Goal: Task Accomplishment & Management: Manage account settings

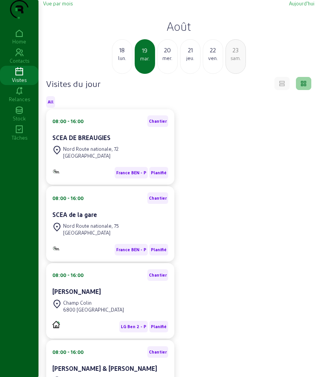
click at [121, 61] on div "lun." at bounding box center [122, 58] width 20 height 7
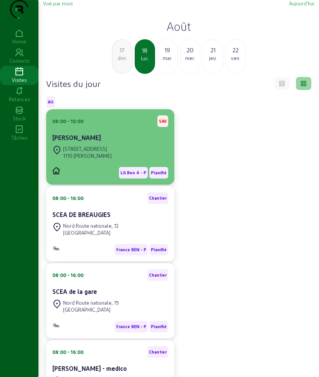
click at [124, 142] on div "[PERSON_NAME]" at bounding box center [110, 137] width 116 height 9
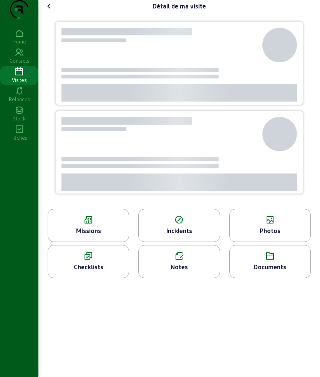
click at [52, 42] on div at bounding box center [179, 110] width 266 height 196
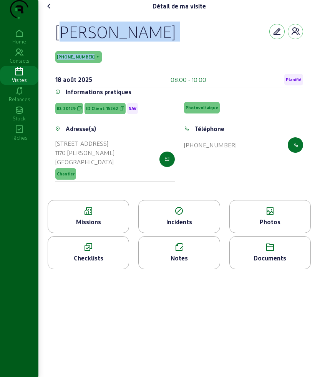
drag, startPoint x: 49, startPoint y: 39, endPoint x: 191, endPoint y: 59, distance: 143.2
click at [191, 59] on div "[PERSON_NAME] [PHONE_NUMBER] [DATE] 08:00 - 10:00 Planifié Informations pratiqu…" at bounding box center [179, 106] width 266 height 188
copy div "[PERSON_NAME] [PHONE_NUMBER]"
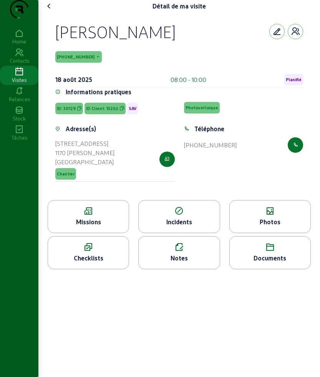
click at [104, 216] on icon at bounding box center [88, 210] width 81 height 9
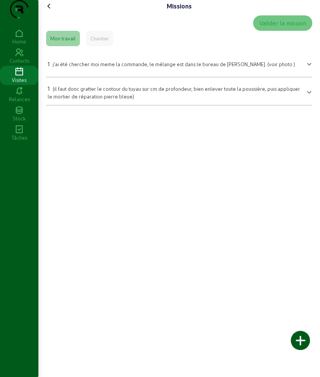
click at [100, 99] on span "(il faut donc gratter le contour du tuyau sur cm de profondeur, bien enlever to…" at bounding box center [174, 92] width 252 height 13
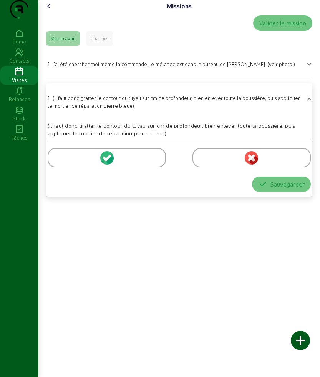
click at [64, 167] on div at bounding box center [107, 157] width 118 height 19
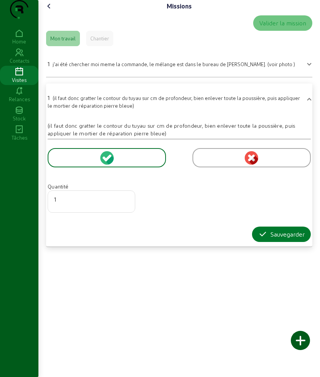
click at [277, 239] on div "Sauvegarder" at bounding box center [281, 233] width 47 height 9
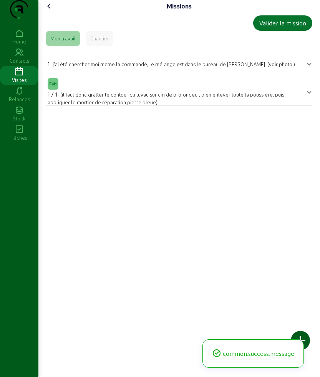
click at [50, 11] on icon at bounding box center [49, 6] width 9 height 9
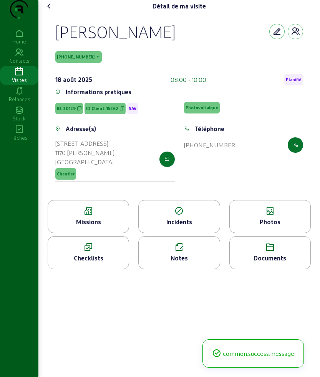
click at [295, 226] on div "Photos" at bounding box center [270, 221] width 81 height 9
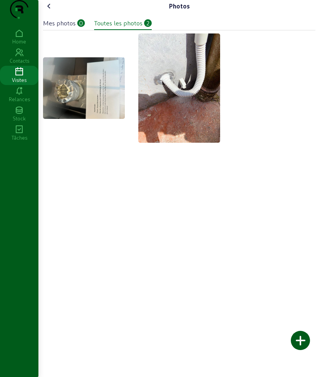
click at [299, 333] on div at bounding box center [300, 340] width 19 height 19
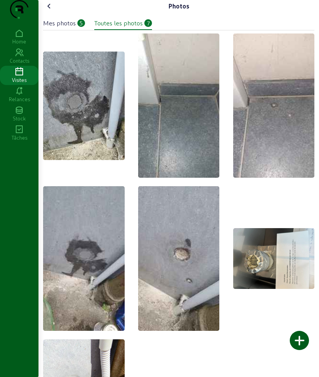
click at [53, 11] on icon at bounding box center [49, 6] width 9 height 9
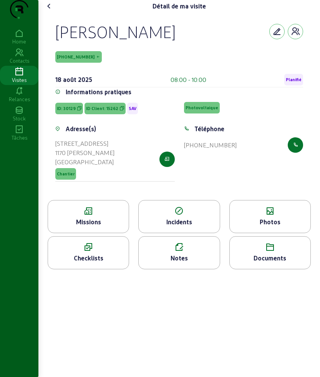
click at [275, 262] on div "Documents" at bounding box center [270, 257] width 81 height 9
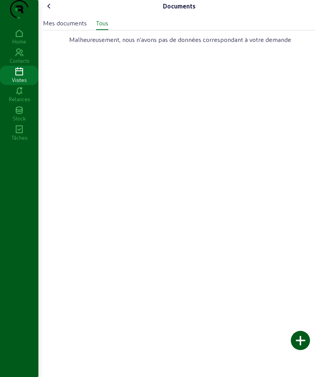
click at [52, 11] on icon at bounding box center [49, 6] width 9 height 9
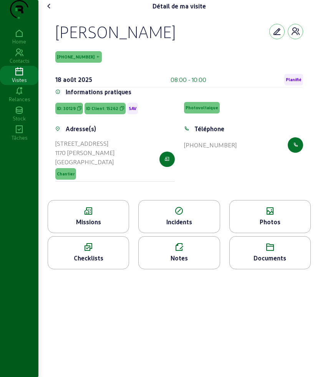
click at [185, 262] on div "Notes" at bounding box center [179, 257] width 81 height 9
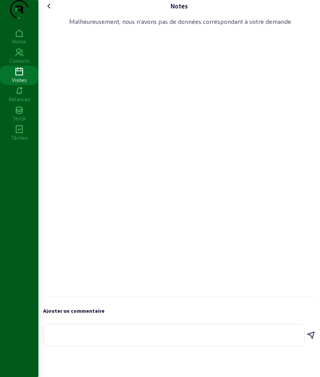
click at [130, 338] on textarea at bounding box center [174, 333] width 249 height 9
type textarea "tout est ok"
click at [308, 337] on icon at bounding box center [310, 332] width 9 height 9
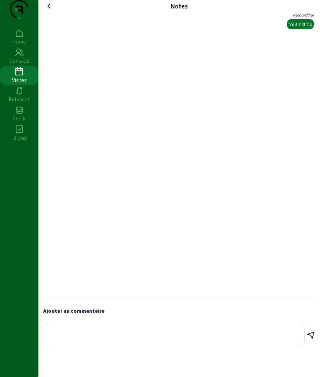
click at [50, 11] on icon at bounding box center [49, 6] width 9 height 9
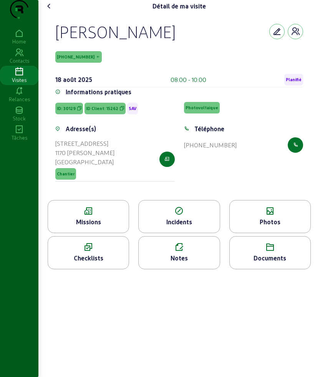
click at [48, 11] on icon at bounding box center [49, 6] width 9 height 9
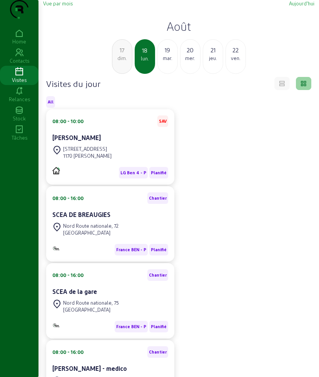
scroll to position [144, 0]
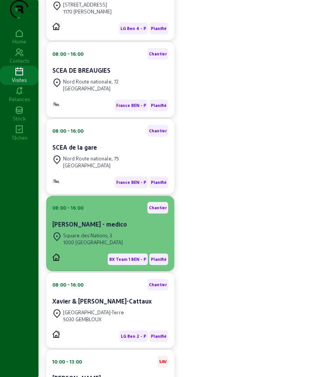
click at [95, 239] on div "Square des Nations, 3" at bounding box center [93, 235] width 60 height 7
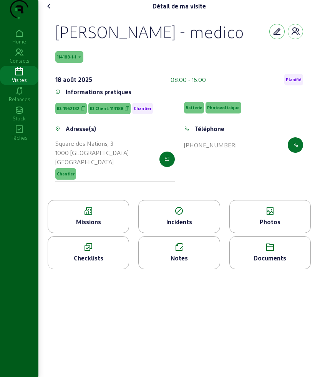
drag, startPoint x: 57, startPoint y: 43, endPoint x: 119, endPoint y: 71, distance: 67.6
click at [119, 42] on div "[PERSON_NAME] - medico" at bounding box center [149, 32] width 189 height 20
drag, startPoint x: 53, startPoint y: 44, endPoint x: 133, endPoint y: 74, distance: 84.7
click at [133, 74] on div "[PERSON_NAME] - medico 114188-1-1 [DATE] 08:00 - 16:00 Planifié Informations pr…" at bounding box center [179, 106] width 266 height 188
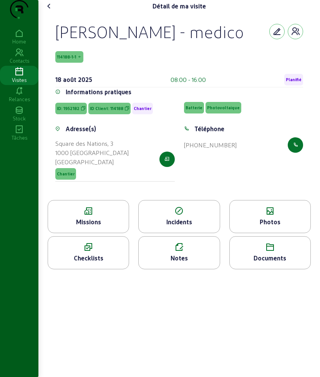
copy div "[PERSON_NAME] - medico"
click at [81, 269] on div "Checklists" at bounding box center [88, 252] width 81 height 33
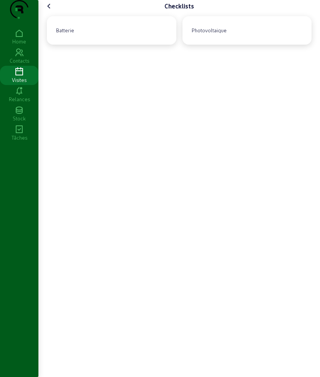
click at [46, 28] on div "Batterie Photovoltaique" at bounding box center [179, 27] width 279 height 42
click at [47, 11] on icon at bounding box center [49, 6] width 9 height 9
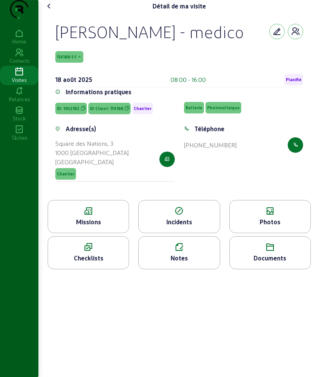
click at [182, 262] on div "Notes" at bounding box center [179, 257] width 81 height 9
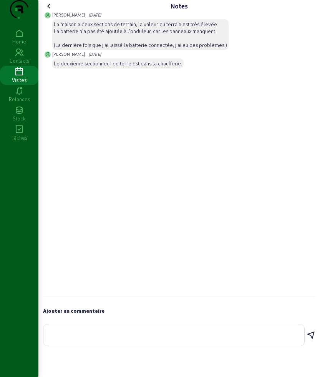
click at [109, 338] on textarea at bounding box center [174, 333] width 249 height 9
type textarea "a reprogrammer en reservant une nacelle chez loxam par le bureau"
click at [311, 340] on icon at bounding box center [310, 335] width 9 height 9
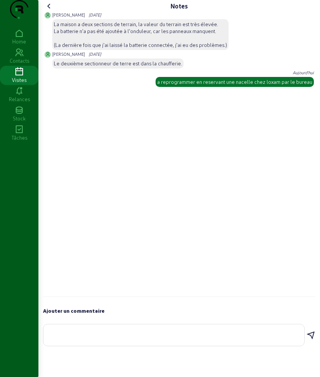
click at [54, 11] on icon at bounding box center [49, 6] width 9 height 9
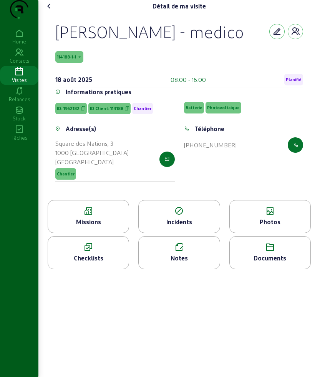
click at [54, 11] on icon at bounding box center [49, 6] width 9 height 9
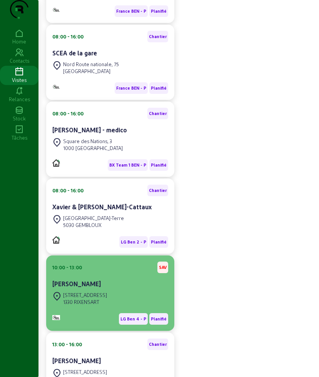
scroll to position [240, 0]
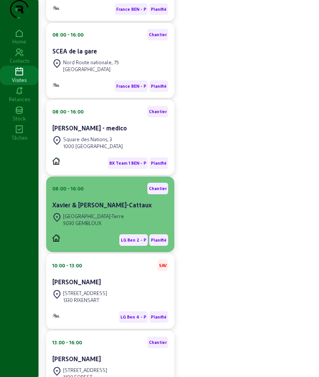
click at [105, 219] on div "[GEOGRAPHIC_DATA]-Terre" at bounding box center [93, 216] width 61 height 7
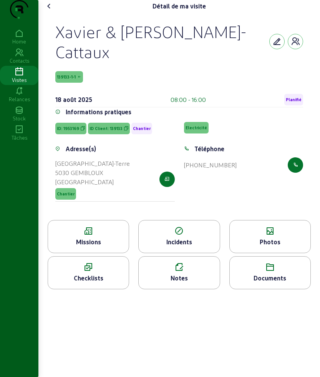
drag, startPoint x: 58, startPoint y: 46, endPoint x: 120, endPoint y: 70, distance: 66.7
click at [120, 61] on div "Xavier & [PERSON_NAME]-Cattaux" at bounding box center [162, 42] width 214 height 40
copy div "Xavier & [PERSON_NAME]-Cattaux"
click at [91, 246] on div "Missions" at bounding box center [88, 241] width 81 height 9
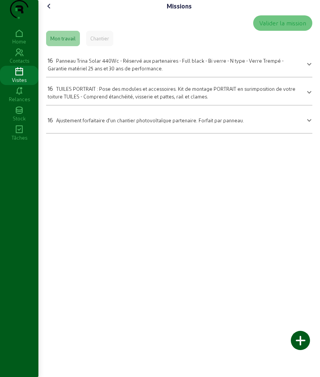
click at [101, 71] on span "Panneau Trina Solar 440Wc - Réservé aux partenaires - Full black - Bi verre - N…" at bounding box center [166, 64] width 236 height 13
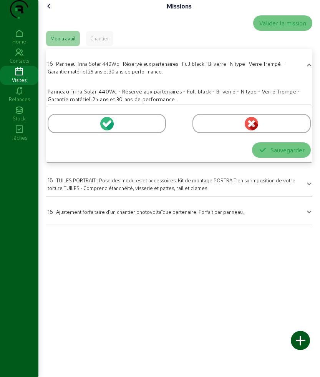
click at [79, 133] on div at bounding box center [107, 123] width 118 height 19
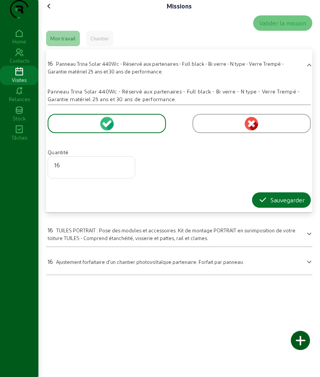
click at [262, 206] on form "Quantité 16 Sauvegarder" at bounding box center [179, 156] width 263 height 103
click at [257, 208] on button "Sauvegarder" at bounding box center [281, 199] width 59 height 15
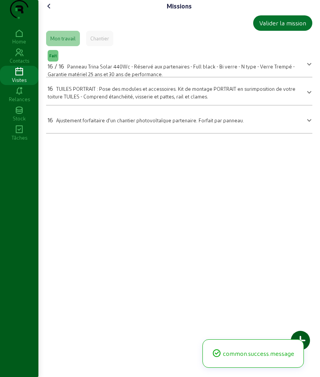
click at [73, 95] on mat-expansion-panel "16 TUILES PORTRAIT : Pose des modules et accessoires. Kit de montage PORTRAIT e…" at bounding box center [179, 91] width 266 height 28
click at [69, 100] on div "16 TUILES PORTRAIT : Pose des modules et accessoires. Kit de montage PORTRAIT e…" at bounding box center [175, 92] width 254 height 16
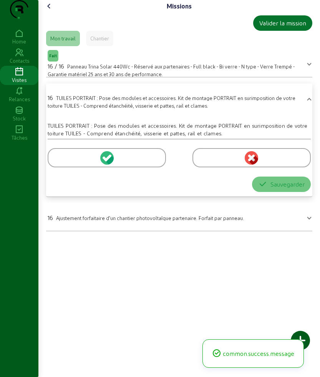
click at [67, 167] on div at bounding box center [107, 157] width 118 height 19
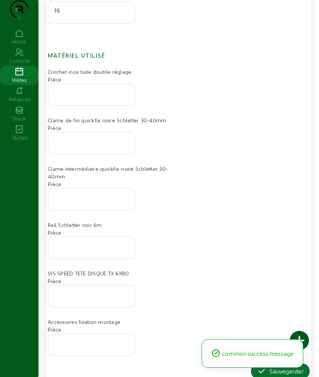
scroll to position [251, 0]
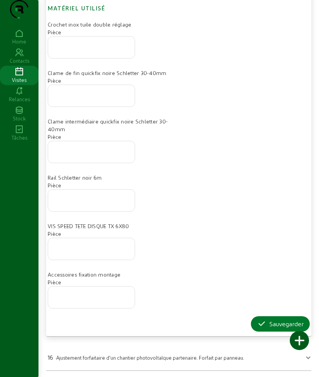
click at [256, 318] on button "Sauvegarder" at bounding box center [280, 323] width 59 height 15
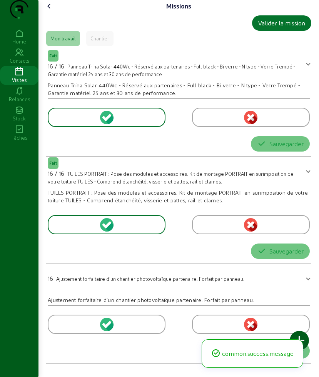
scroll to position [0, 0]
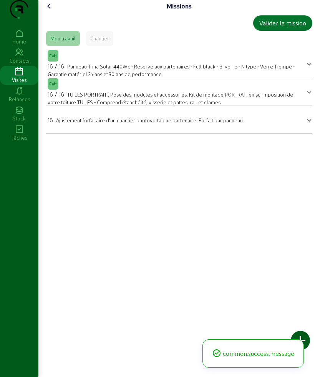
click at [93, 123] on span "Ajustement forfaitaire d'un chantier photovoltaïque partenaire. Forfait par pan…" at bounding box center [150, 120] width 188 height 6
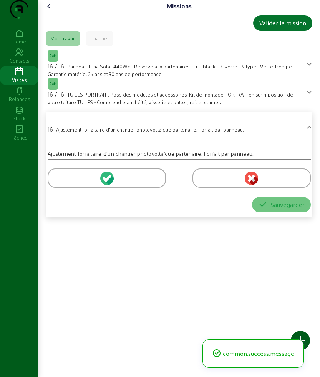
click at [65, 188] on div at bounding box center [107, 177] width 118 height 19
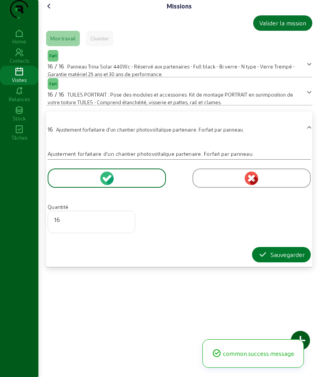
click at [276, 262] on button "Sauvegarder" at bounding box center [281, 254] width 59 height 15
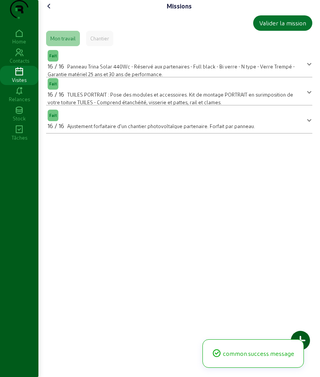
click at [49, 11] on icon at bounding box center [49, 6] width 9 height 9
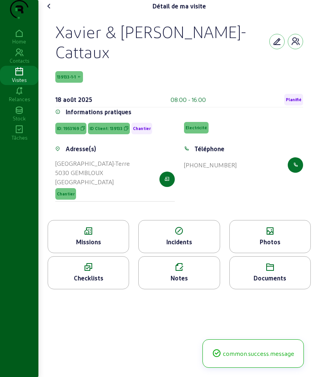
click at [285, 246] on div "Photos" at bounding box center [270, 241] width 81 height 9
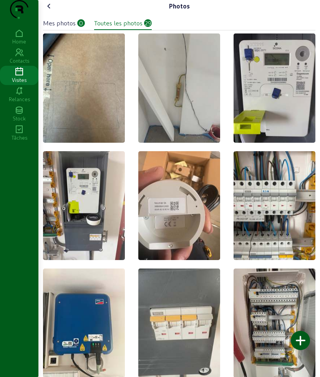
click at [300, 335] on div at bounding box center [300, 340] width 19 height 19
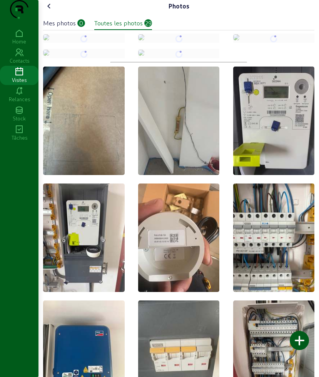
click at [52, 11] on icon at bounding box center [49, 6] width 9 height 9
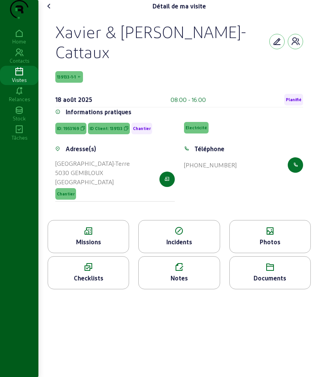
click at [52, 11] on icon at bounding box center [49, 6] width 9 height 9
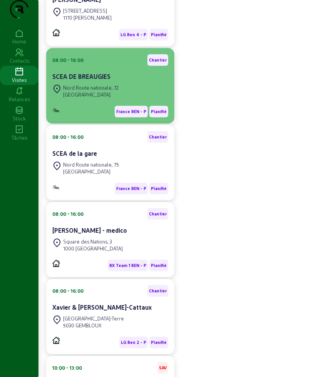
scroll to position [192, 0]
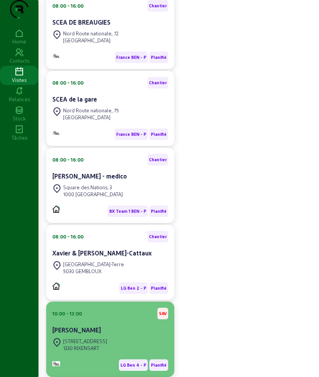
click at [91, 336] on div "10:00 - 13:00 SAV [PERSON_NAME]" at bounding box center [110, 321] width 116 height 28
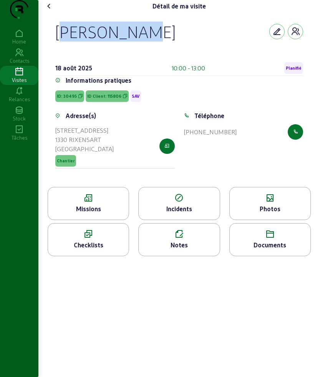
drag, startPoint x: 55, startPoint y: 45, endPoint x: 158, endPoint y: 45, distance: 102.6
click at [158, 45] on div "[PERSON_NAME] [DATE] 10:00 - 13:00 Planifié Informations pratiques ID: 30495 ID…" at bounding box center [179, 99] width 266 height 174
copy div "[PERSON_NAME]"
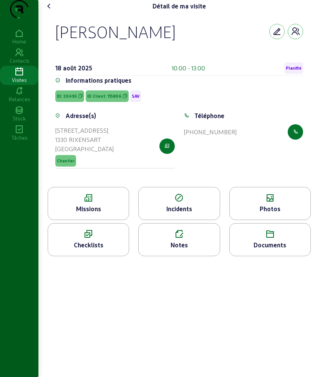
click at [113, 213] on div "Missions" at bounding box center [88, 208] width 81 height 9
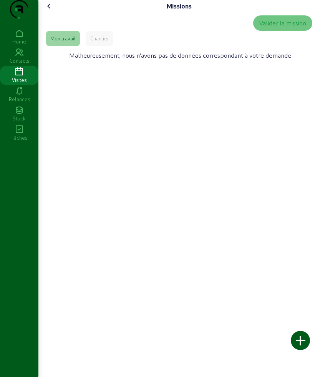
click at [54, 11] on icon at bounding box center [49, 6] width 9 height 9
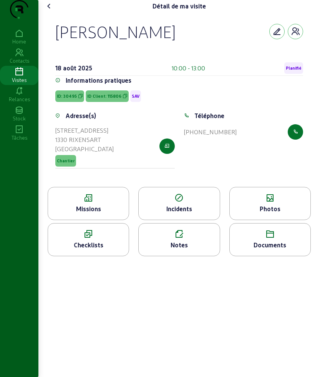
click at [54, 11] on icon at bounding box center [49, 6] width 9 height 9
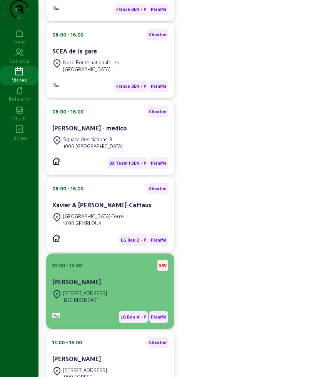
scroll to position [288, 0]
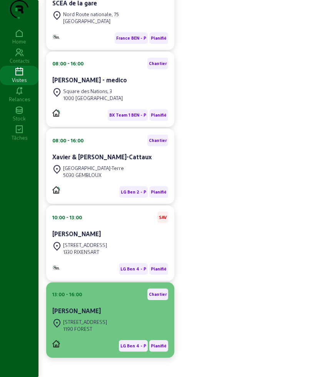
click at [135, 334] on div "[STREET_ADDRESS]" at bounding box center [110, 325] width 116 height 17
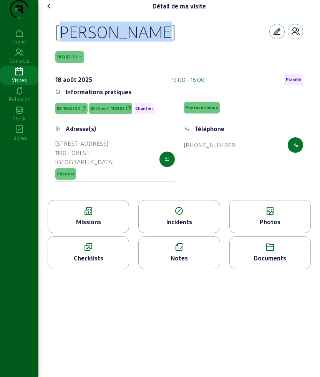
drag, startPoint x: 52, startPoint y: 39, endPoint x: 176, endPoint y: 49, distance: 124.1
click at [176, 49] on div "[PERSON_NAME] 110303-1-1 [DATE] 13:00 - 16:00 Planifié Informations pratiques I…" at bounding box center [179, 106] width 266 height 188
copy div "[PERSON_NAME]"
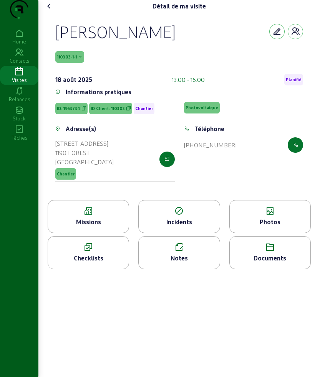
click at [110, 226] on div "Missions" at bounding box center [88, 221] width 81 height 9
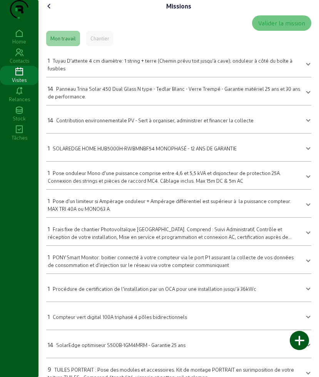
click at [51, 11] on icon at bounding box center [49, 6] width 9 height 9
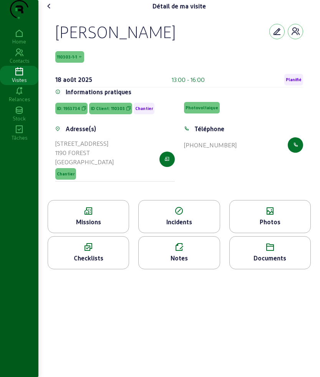
click at [51, 11] on icon at bounding box center [49, 6] width 9 height 9
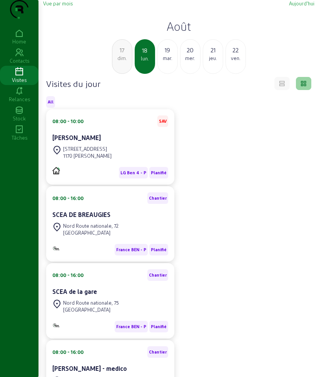
click at [189, 61] on div "mer." at bounding box center [190, 58] width 20 height 7
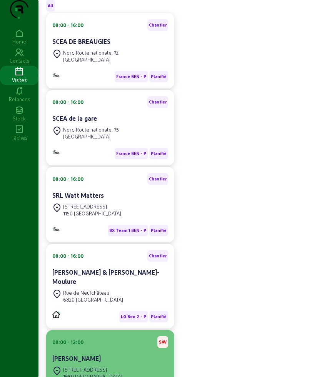
scroll to position [159, 0]
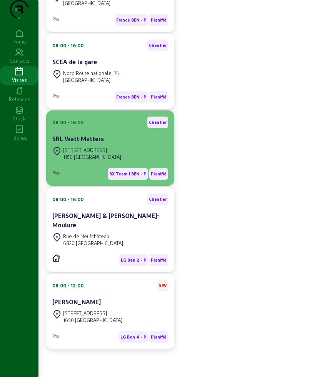
click at [108, 143] on div "SRL Watt Matters" at bounding box center [110, 138] width 116 height 9
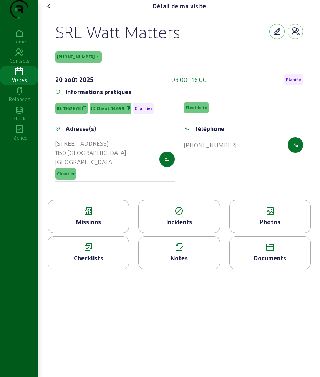
click at [94, 231] on div "Missions" at bounding box center [88, 216] width 81 height 33
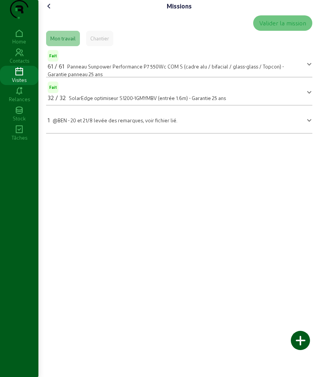
click at [52, 11] on icon at bounding box center [49, 6] width 9 height 9
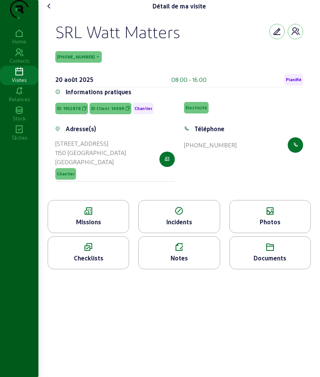
click at [278, 226] on div "Photos" at bounding box center [270, 221] width 81 height 9
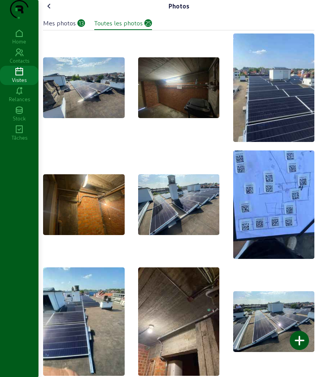
click at [50, 11] on icon at bounding box center [49, 6] width 9 height 9
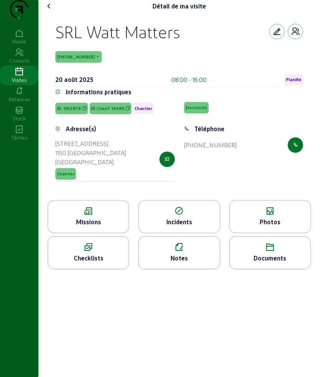
click at [48, 11] on icon at bounding box center [49, 6] width 9 height 9
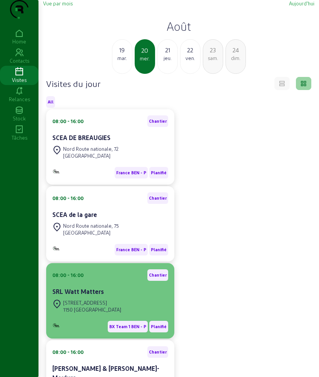
click at [98, 295] on cam-card-title "SRL Watt Matters" at bounding box center [77, 290] width 51 height 7
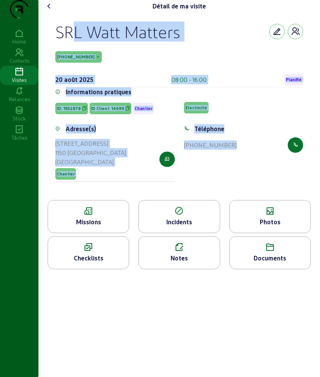
drag, startPoint x: 56, startPoint y: 39, endPoint x: 276, endPoint y: 161, distance: 252.4
click at [276, 161] on div "SRL Watt Matters [PHONE_NUMBER] [DATE] 08:00 - 16:00 Planifié Informations prat…" at bounding box center [179, 106] width 266 height 188
copy cam-empty "SRL Watt Matters [PHONE_NUMBER] [DATE] 08:00 - 16:00 Planifié Informations prat…"
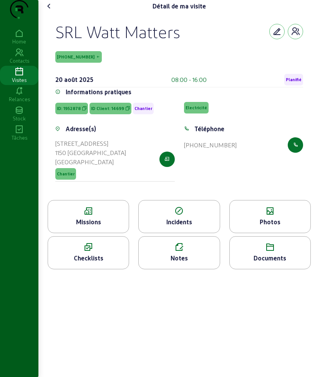
click at [70, 216] on icon at bounding box center [88, 210] width 81 height 9
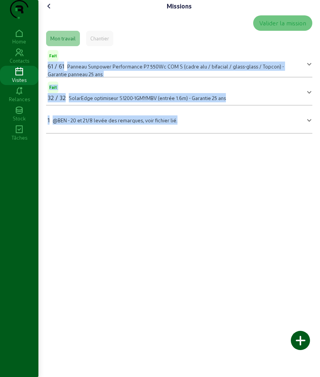
drag, startPoint x: 47, startPoint y: 79, endPoint x: 218, endPoint y: 144, distance: 182.9
click at [218, 136] on div "Valider la mission Mon travail Chantier Fait 61 / 61 Panneau Sunpower Performan…" at bounding box center [179, 74] width 272 height 124
copy mat-accordion "61 / 61 Panneau Sunpower Performance P7 550Wc COM S (cadre alu / bifacial / gla…"
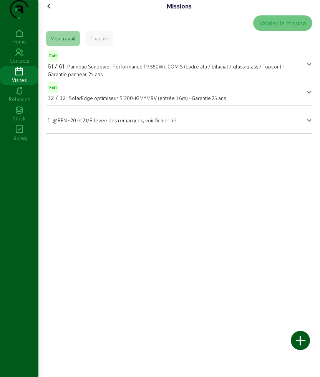
click at [308, 124] on span at bounding box center [309, 119] width 3 height 9
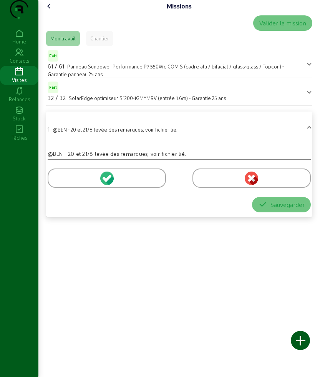
click at [51, 11] on icon at bounding box center [49, 6] width 9 height 9
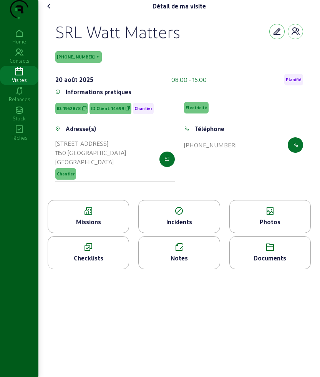
click at [268, 226] on div "Photos" at bounding box center [270, 221] width 81 height 9
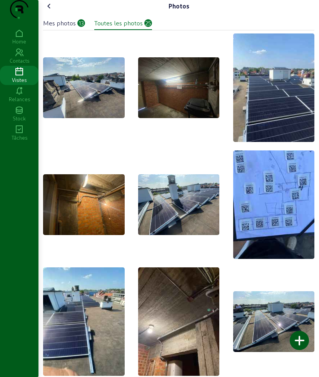
click at [50, 12] on cam-font-icon at bounding box center [49, 6] width 12 height 12
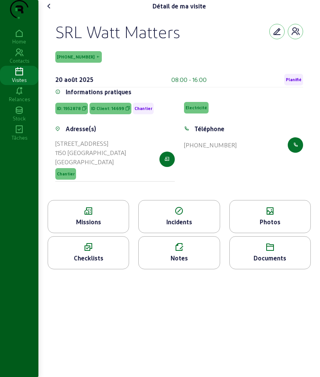
click at [273, 267] on div "Documents" at bounding box center [269, 252] width 81 height 33
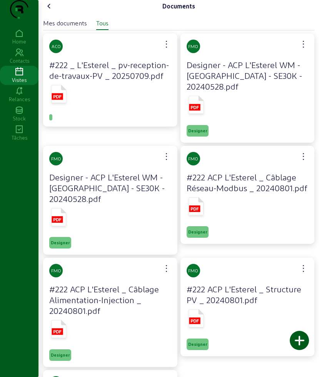
click at [55, 103] on icon at bounding box center [58, 94] width 15 height 18
click at [201, 107] on icon at bounding box center [195, 105] width 15 height 18
click at [55, 100] on rect at bounding box center [56, 96] width 11 height 7
click at [60, 209] on icon at bounding box center [58, 217] width 15 height 18
click at [193, 219] on icon at bounding box center [195, 207] width 19 height 23
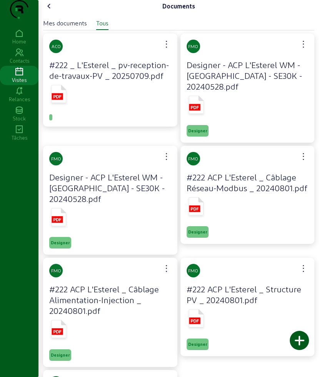
click at [60, 328] on rect at bounding box center [56, 331] width 11 height 7
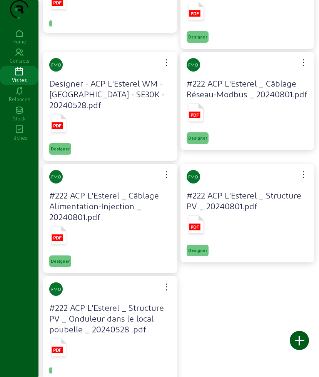
scroll to position [103, 0]
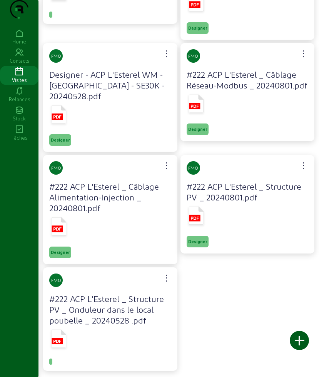
click at [193, 214] on rect at bounding box center [194, 217] width 11 height 7
click at [61, 339] on icon at bounding box center [57, 340] width 8 height 3
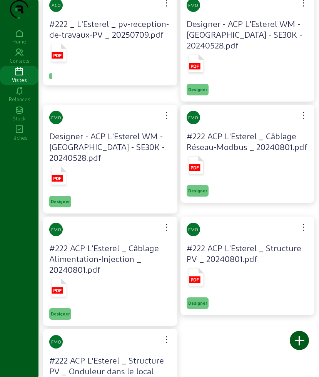
scroll to position [0, 0]
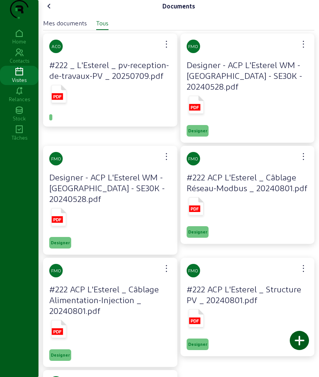
click at [49, 11] on icon at bounding box center [49, 6] width 9 height 9
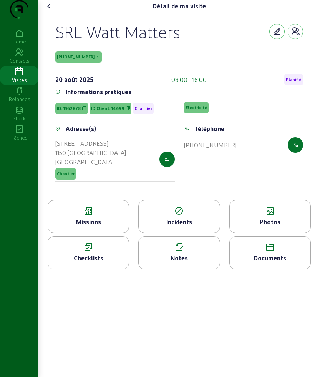
click at [183, 252] on icon at bounding box center [179, 246] width 81 height 9
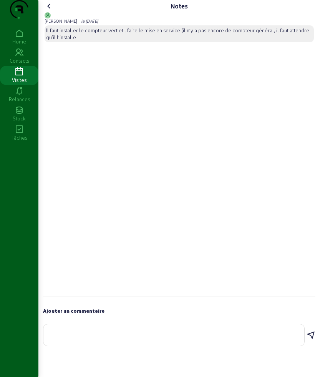
click at [49, 11] on icon at bounding box center [49, 6] width 9 height 9
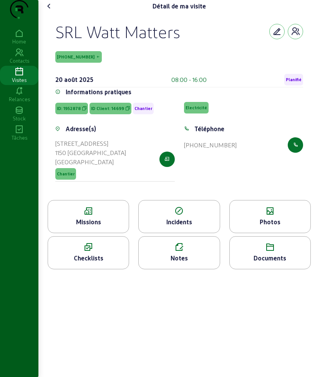
click at [259, 216] on icon at bounding box center [270, 210] width 81 height 9
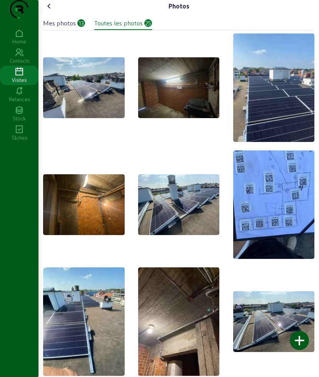
click at [54, 11] on icon at bounding box center [49, 6] width 9 height 9
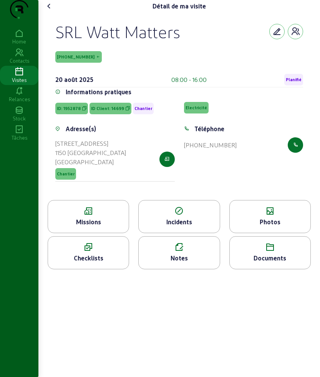
click at [54, 11] on icon at bounding box center [49, 6] width 9 height 9
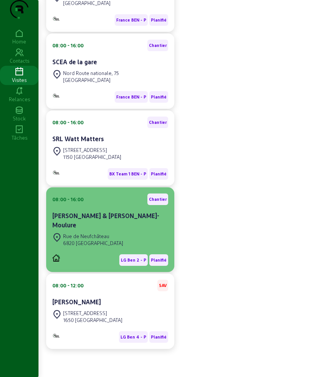
scroll to position [159, 0]
click at [101, 237] on div "Rue de Neufchâteau" at bounding box center [93, 236] width 60 height 7
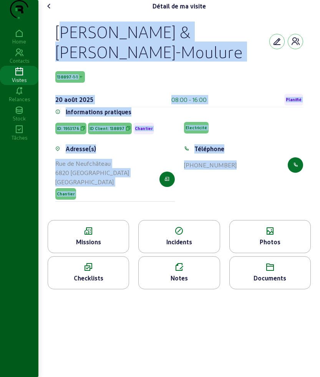
drag, startPoint x: 55, startPoint y: 45, endPoint x: 271, endPoint y: 196, distance: 263.7
click at [271, 196] on div "[PERSON_NAME] & [PERSON_NAME]-Moulure 138897-1-1 [DATE] 08:00 - 16:00 Planifié …" at bounding box center [179, 116] width 266 height 208
copy cam-empty "[PERSON_NAME] & [PERSON_NAME]-Moulure 138897-1-1 [DATE] 08:00 - 16:00 Planifié …"
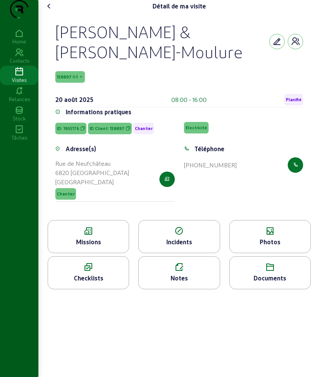
click at [96, 236] on icon at bounding box center [88, 230] width 81 height 9
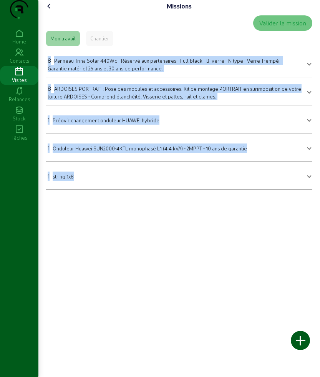
drag, startPoint x: 43, startPoint y: 67, endPoint x: 151, endPoint y: 188, distance: 161.4
click at [151, 188] on div "Missions Valider la mission Mon travail Chantier 8 Panneau Trina Solar 440Wc - …" at bounding box center [179, 98] width 282 height 196
copy mat-accordion "7 Loremip Dolor Sitam 078Co - Adipisc eli seddoeiusmo - Temp incid - Ut labor -…"
click at [51, 11] on icon at bounding box center [49, 6] width 9 height 9
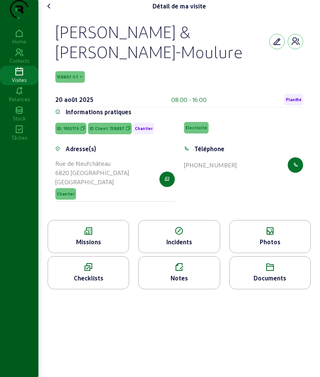
click at [264, 246] on div "Photos" at bounding box center [270, 241] width 81 height 9
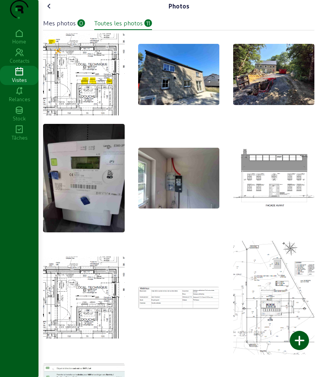
click at [51, 12] on cam-font-icon at bounding box center [49, 6] width 12 height 12
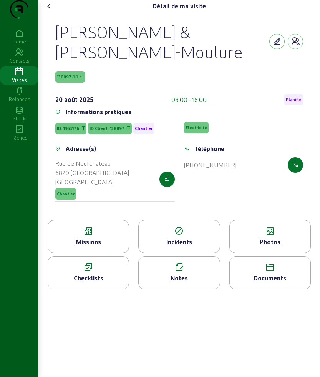
click at [51, 11] on icon at bounding box center [49, 6] width 9 height 9
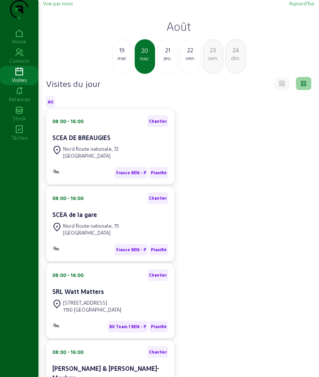
click at [176, 33] on h2 "Août" at bounding box center [178, 26] width 271 height 14
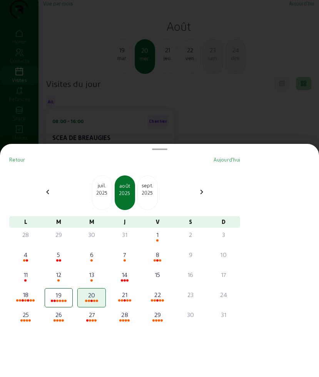
click at [102, 193] on div "2025" at bounding box center [102, 192] width 20 height 7
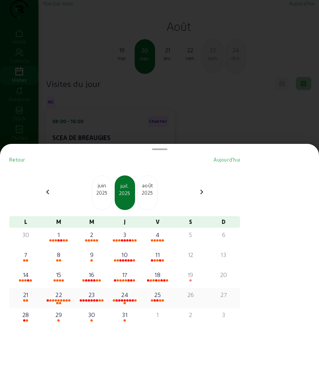
click at [57, 299] on span at bounding box center [56, 300] width 2 height 2
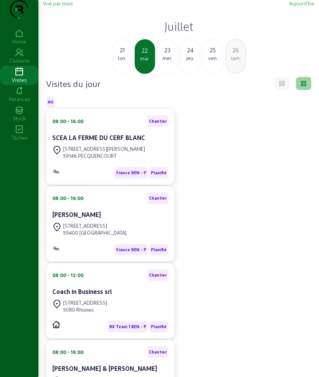
click at [195, 55] on div "24" at bounding box center [190, 49] width 20 height 9
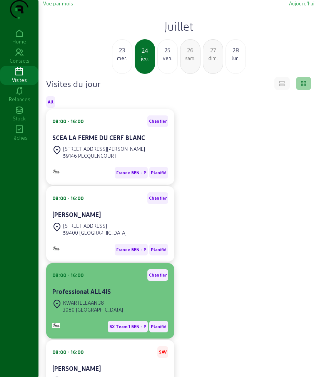
click at [80, 295] on cam-card-title "Professional ALL4IS" at bounding box center [81, 290] width 58 height 7
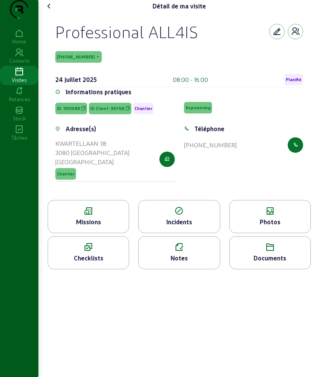
click at [99, 216] on icon at bounding box center [88, 210] width 81 height 9
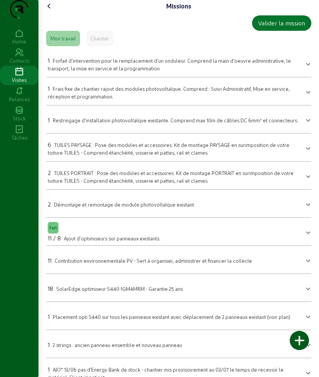
click at [51, 11] on icon at bounding box center [49, 6] width 9 height 9
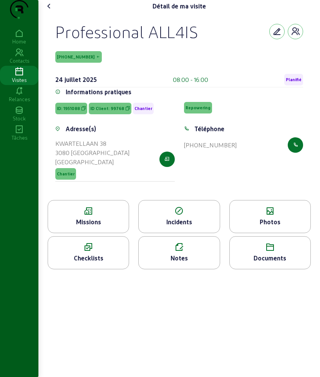
click at [281, 216] on icon at bounding box center [270, 210] width 81 height 9
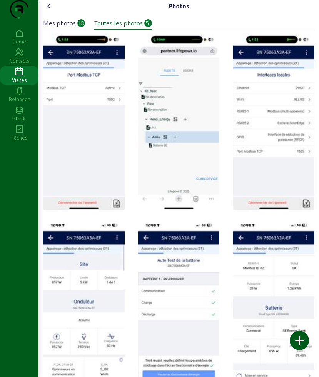
click at [81, 27] on div "10" at bounding box center [81, 23] width 8 height 8
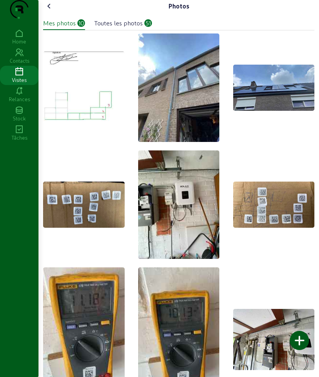
click at [86, 80] on img at bounding box center [83, 87] width 81 height 73
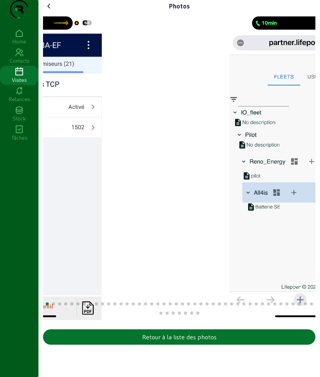
click at [75, 179] on img "1 / 51" at bounding box center [31, 165] width 142 height 307
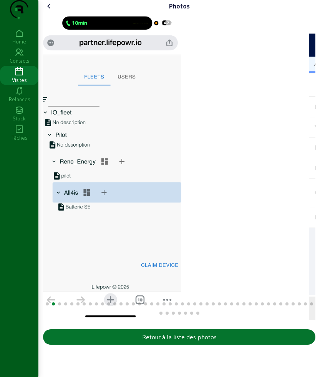
click at [122, 183] on img "2 / 51" at bounding box center [111, 165] width 142 height 307
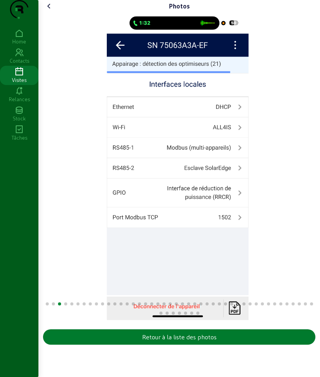
click at [179, 341] on div "Retour à la liste des photos" at bounding box center [179, 336] width 75 height 9
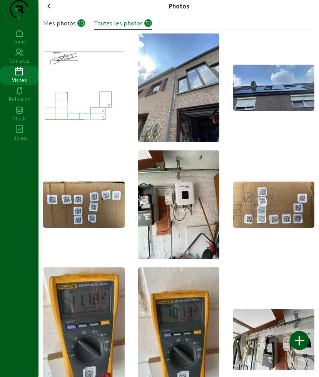
click at [22, 76] on icon at bounding box center [19, 71] width 38 height 9
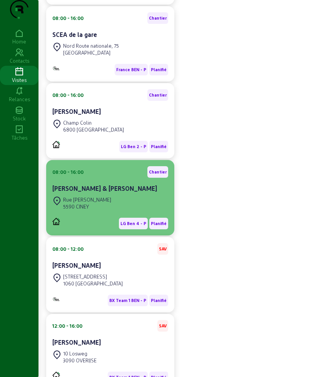
scroll to position [236, 0]
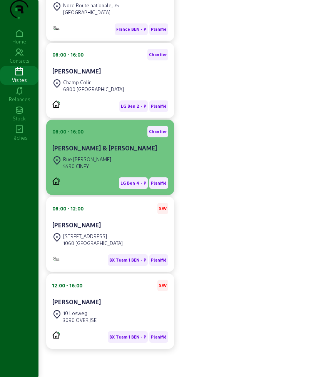
click at [101, 165] on div "5590 CINEY" at bounding box center [87, 166] width 48 height 7
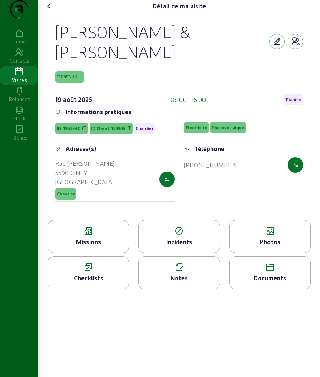
click at [101, 228] on icon at bounding box center [88, 230] width 81 height 9
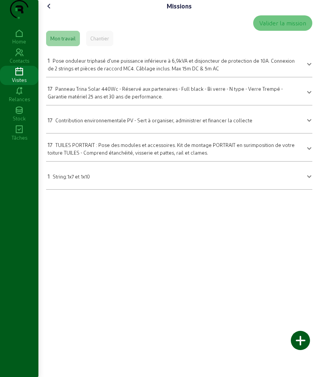
click at [73, 181] on div "1 String:1x7 et 1x10" at bounding box center [69, 175] width 42 height 9
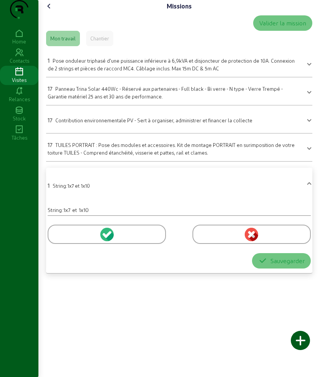
drag, startPoint x: 105, startPoint y: 203, endPoint x: 41, endPoint y: 203, distance: 63.8
click at [41, 203] on div "Missions Valider la mission Mon travail Chantier 1 Pose onduleur triphasé d'une…" at bounding box center [179, 139] width 282 height 279
copy div "1 String:1x7 et 1x10"
click at [47, 11] on icon at bounding box center [49, 6] width 9 height 9
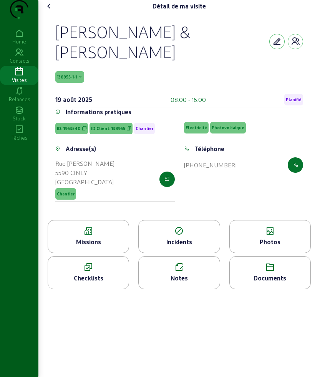
click at [270, 237] on div "Photos" at bounding box center [270, 241] width 81 height 9
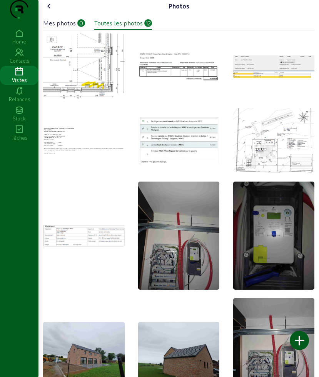
click at [48, 11] on icon at bounding box center [49, 6] width 9 height 9
